Goal: Information Seeking & Learning: Check status

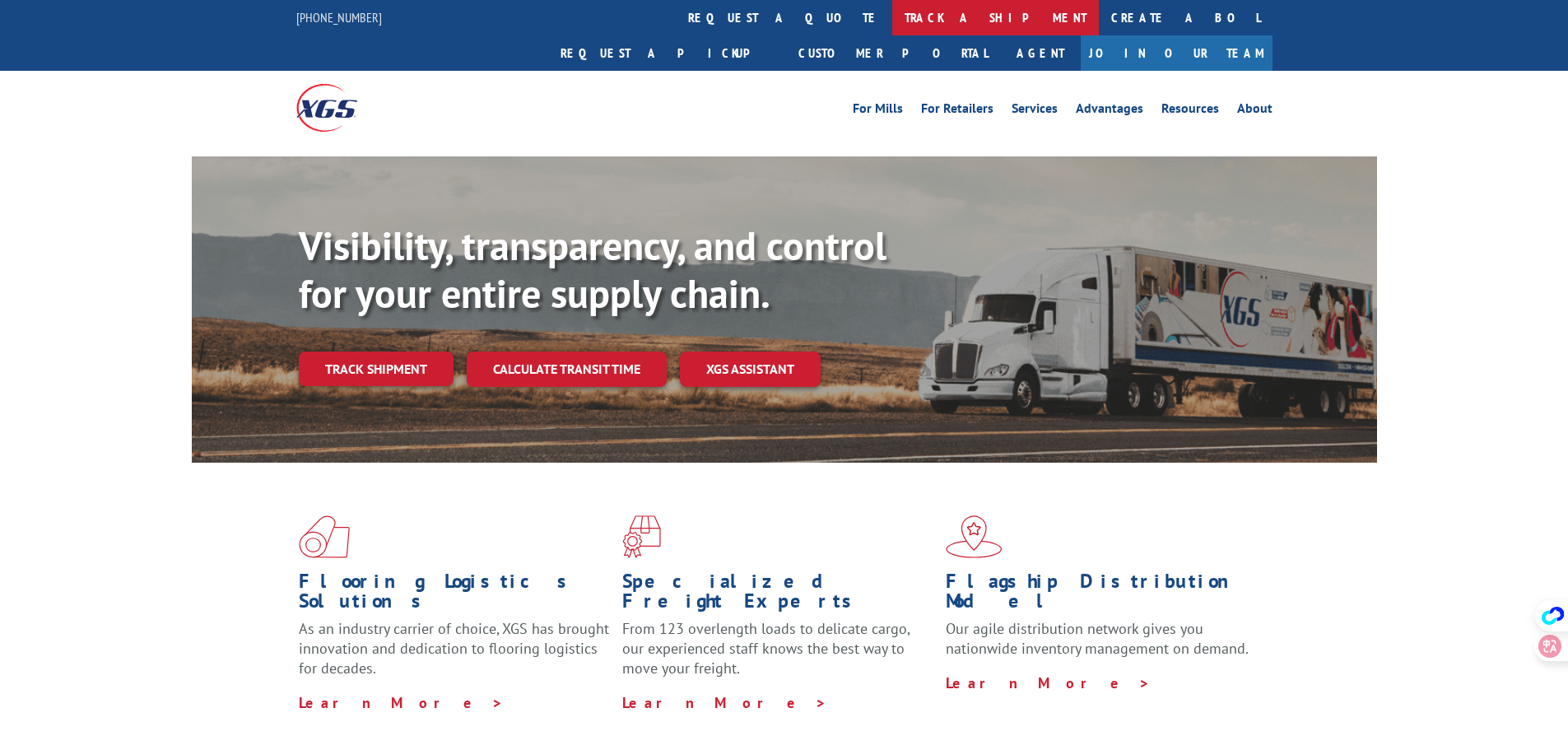
click at [892, 18] on link "track a shipment" at bounding box center [995, 18] width 206 height 36
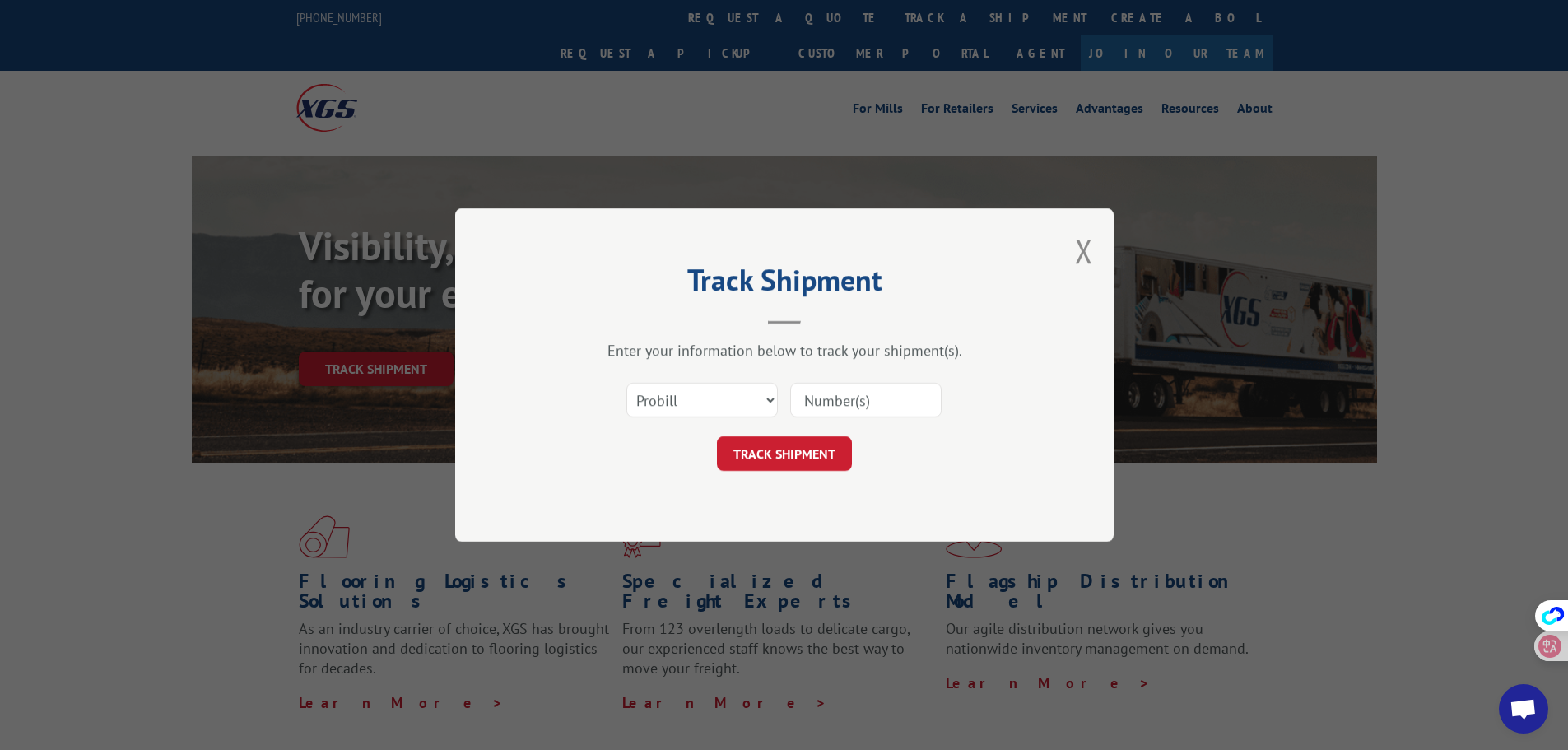
click at [885, 414] on input at bounding box center [866, 399] width 151 height 35
paste input "17501796"
type input "17501796"
click at [816, 456] on button "TRACK SHIPMENT" at bounding box center [784, 454] width 135 height 35
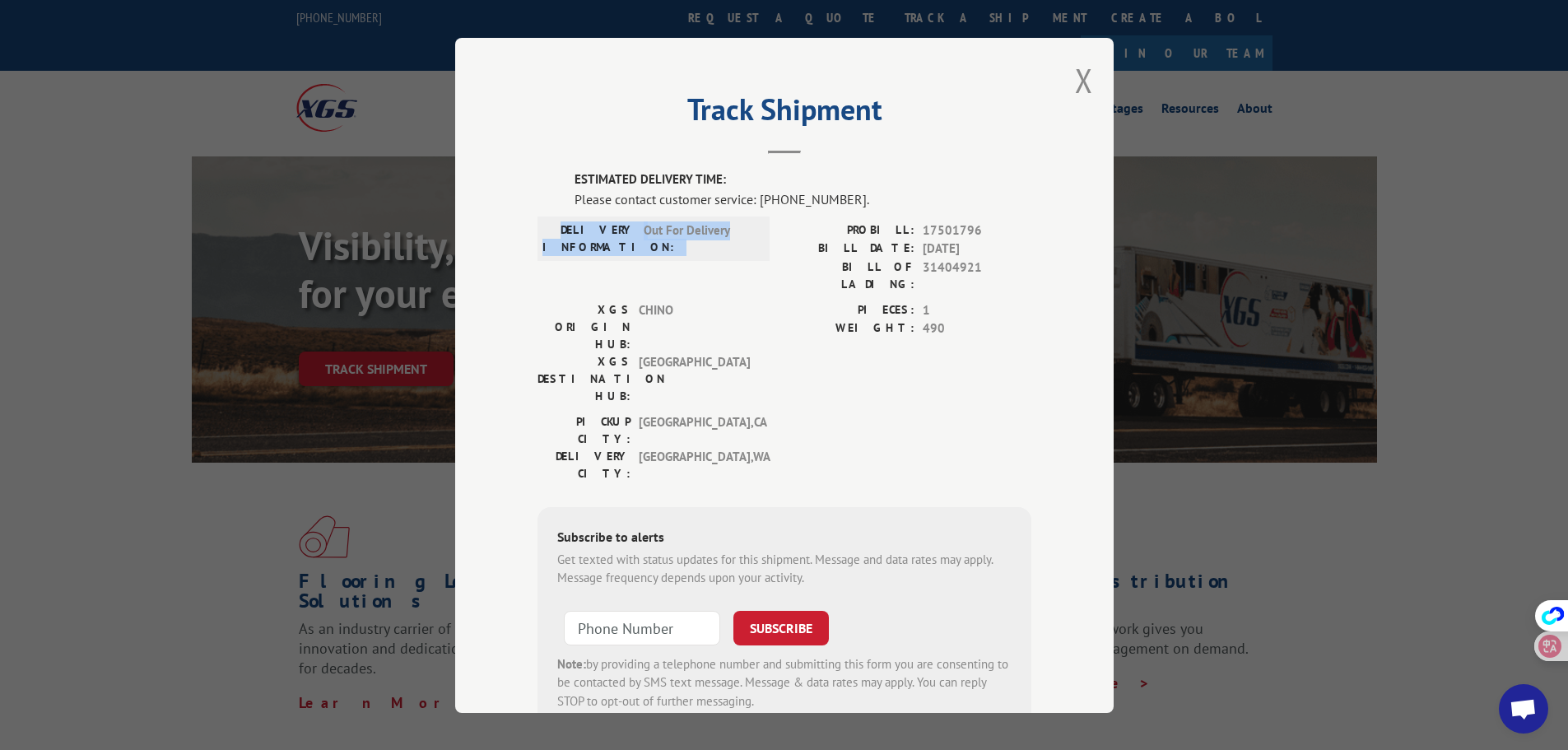
drag, startPoint x: 736, startPoint y: 230, endPoint x: 564, endPoint y: 232, distance: 172.0
click at [564, 232] on div "DELIVERY INFORMATION: Out For Delivery" at bounding box center [654, 238] width 222 height 35
click at [644, 246] on span "Out For Delivery" at bounding box center [699, 238] width 111 height 35
click at [729, 230] on span "Out For Delivery" at bounding box center [699, 238] width 111 height 35
drag, startPoint x: 724, startPoint y: 236, endPoint x: 635, endPoint y: 230, distance: 89.2
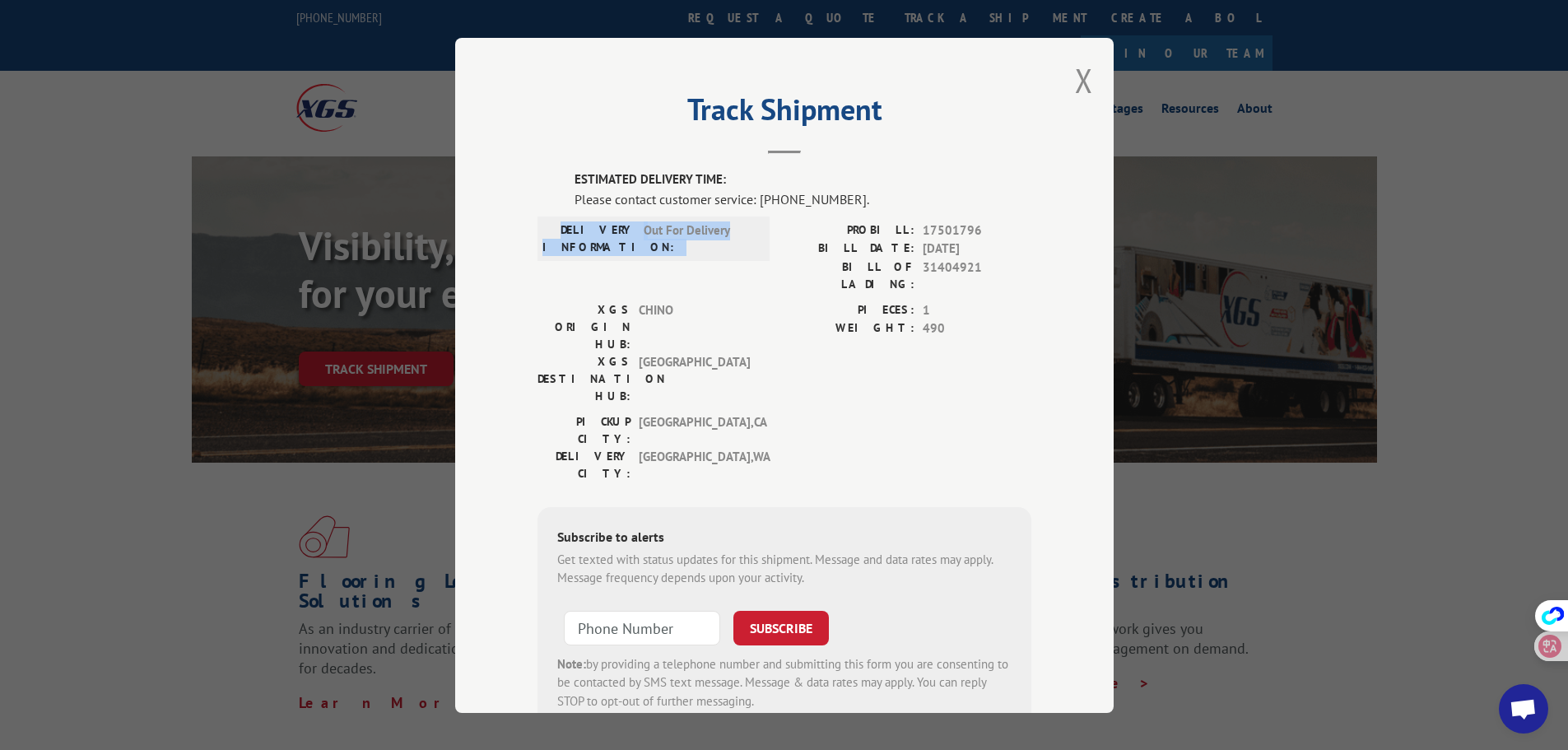
click at [577, 230] on div "DELIVERY INFORMATION: Out For Delivery" at bounding box center [654, 238] width 222 height 35
click at [635, 230] on div "DELIVERY INFORMATION: Out For Delivery" at bounding box center [654, 238] width 222 height 35
drag, startPoint x: 639, startPoint y: 230, endPoint x: 740, endPoint y: 230, distance: 101.0
click at [740, 230] on span "Out For Delivery" at bounding box center [699, 238] width 111 height 35
copy span "Out For Delivery"
